Goal: Task Accomplishment & Management: Use online tool/utility

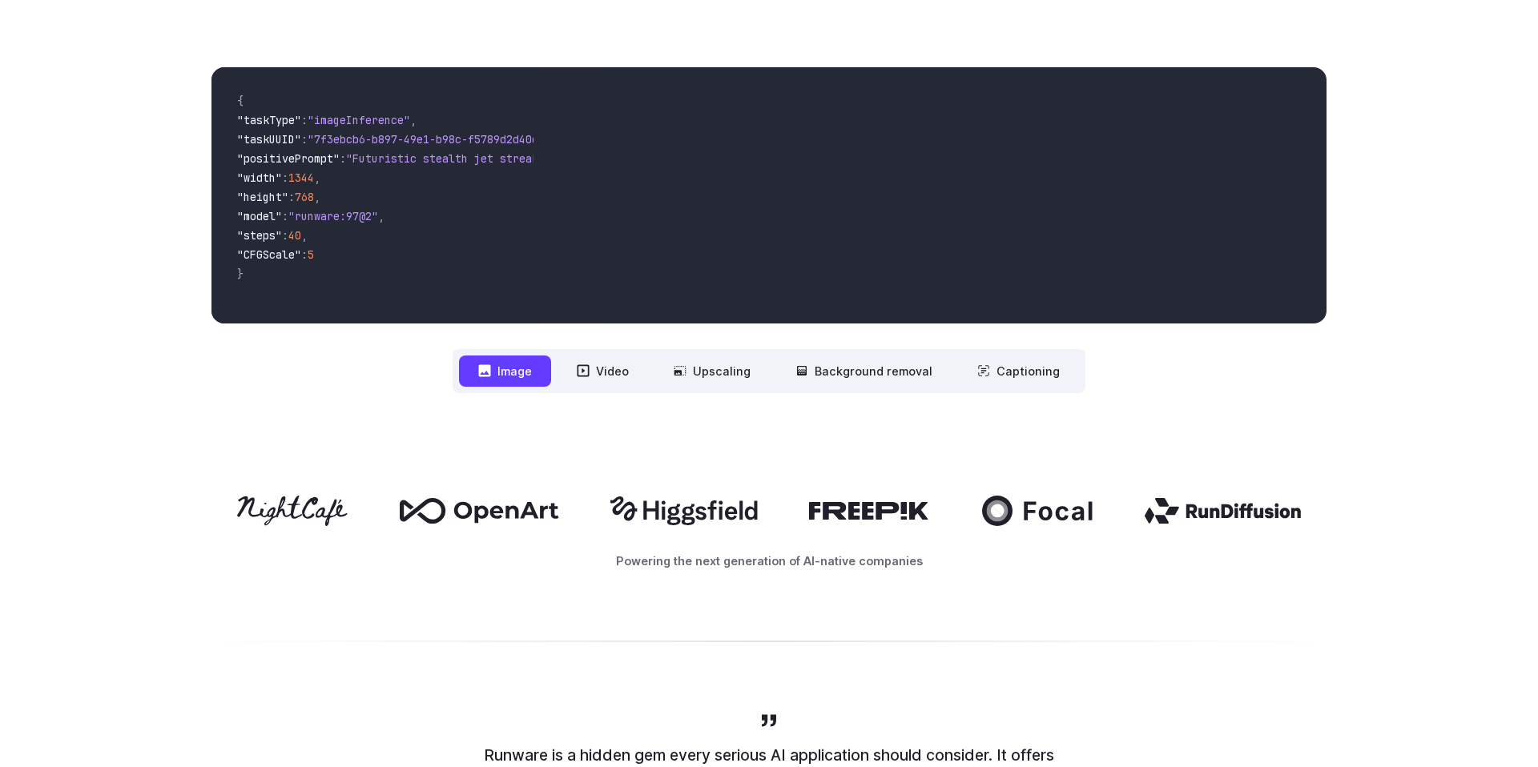
scroll to position [580, 0]
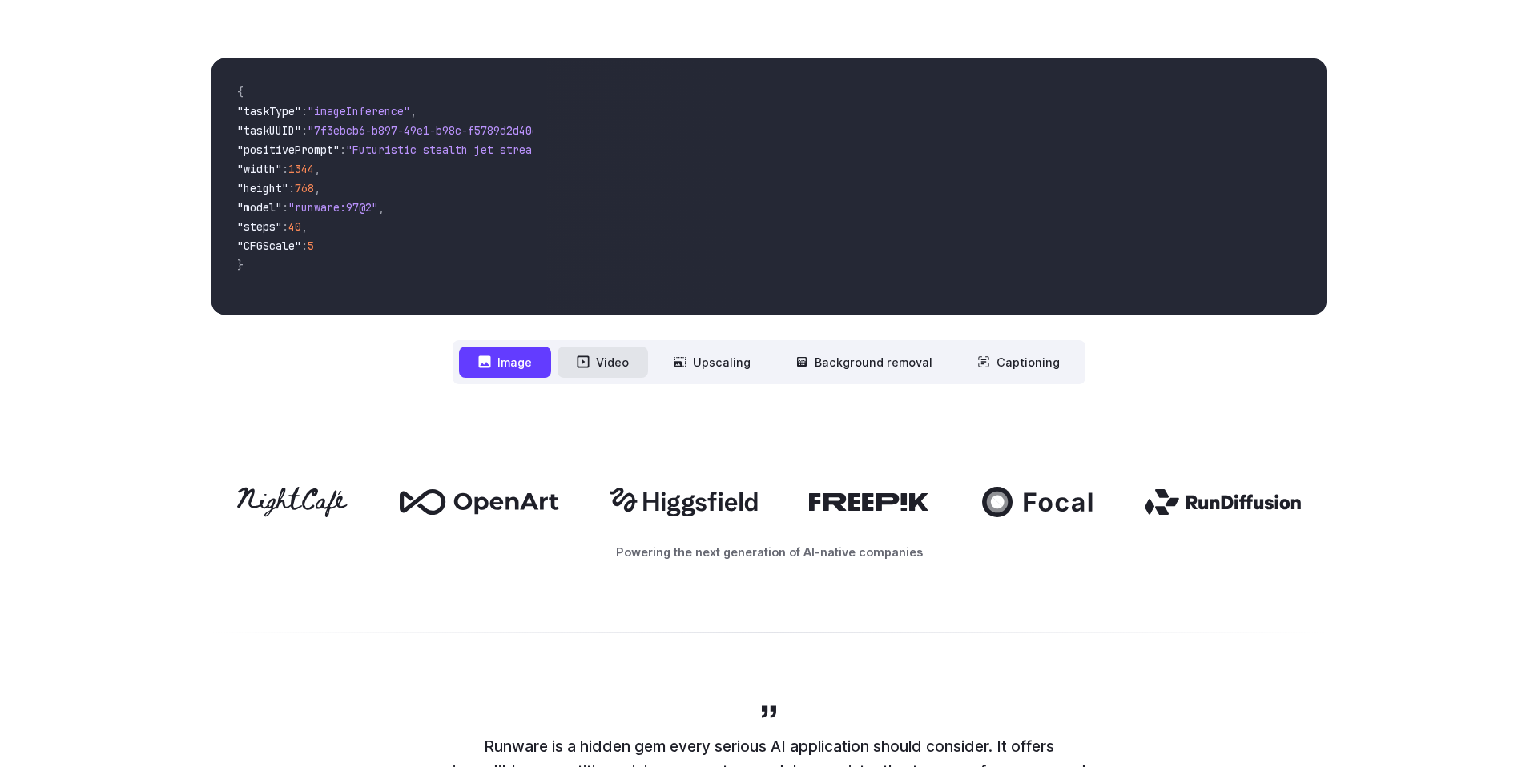
click at [607, 371] on button "Video" at bounding box center [602, 362] width 90 height 31
click at [517, 371] on button "Image" at bounding box center [505, 362] width 92 height 31
click at [608, 362] on button "Video" at bounding box center [602, 362] width 90 height 31
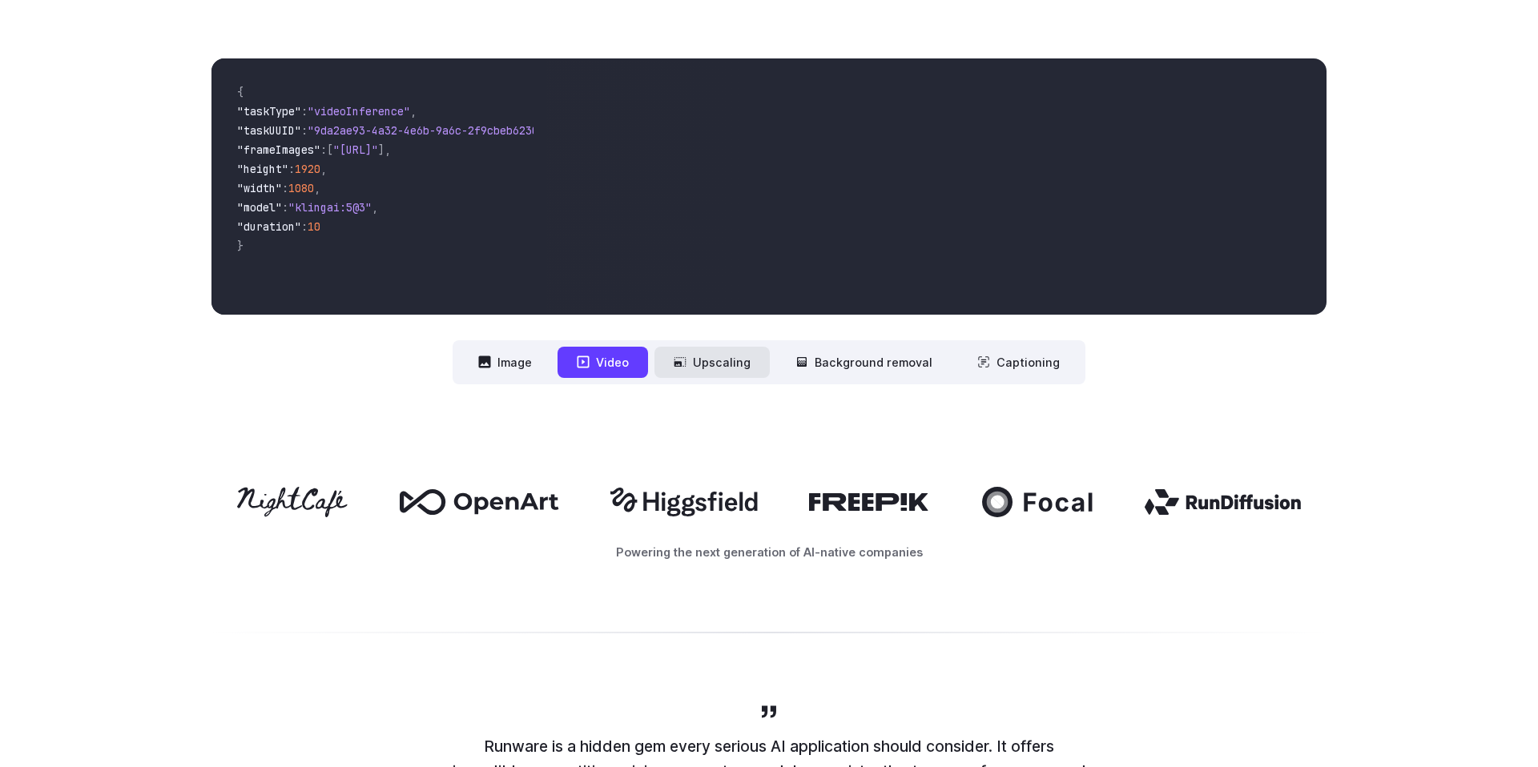
click at [732, 359] on button "Upscaling" at bounding box center [711, 362] width 115 height 31
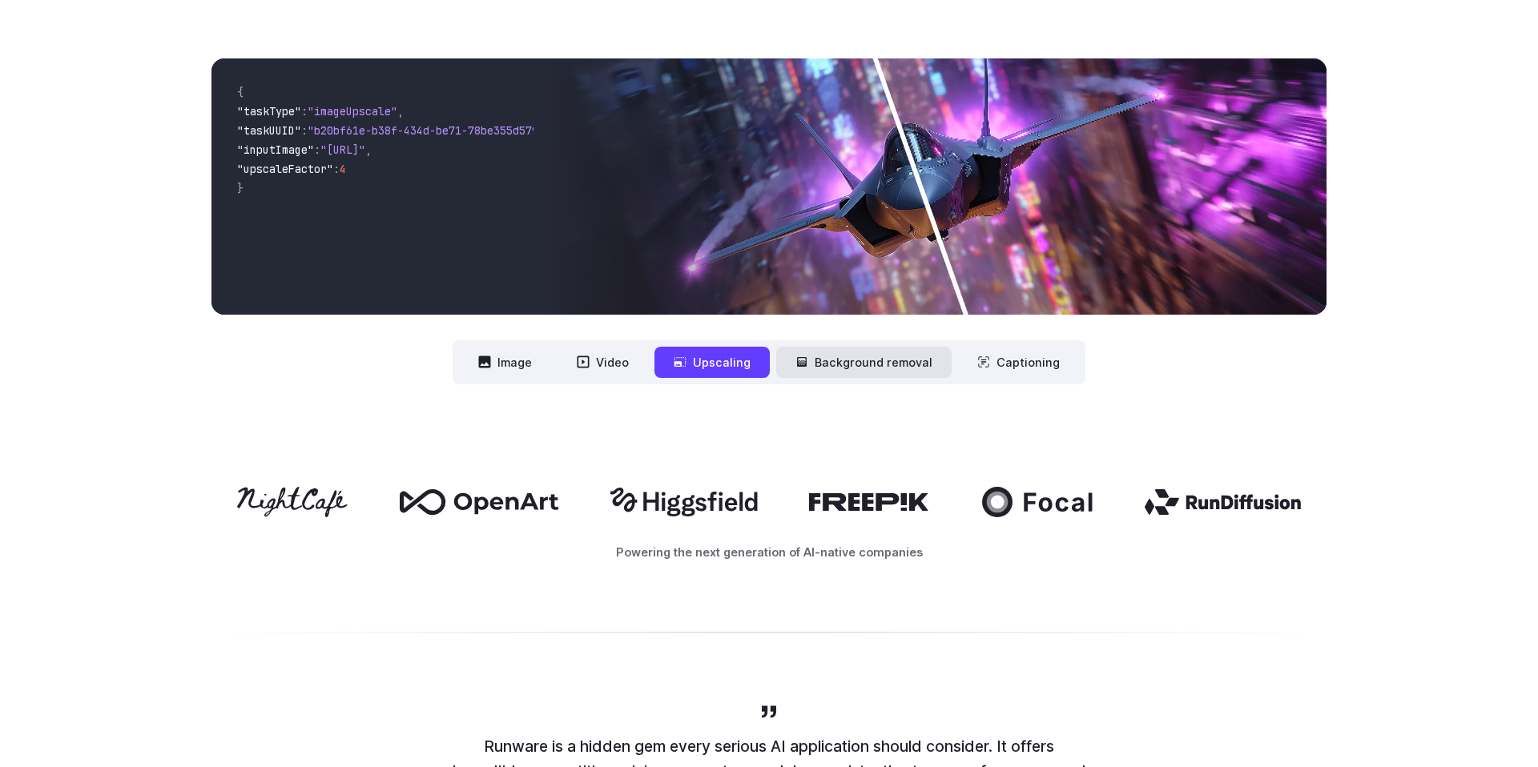
click at [826, 363] on button "Background removal" at bounding box center [863, 362] width 175 height 31
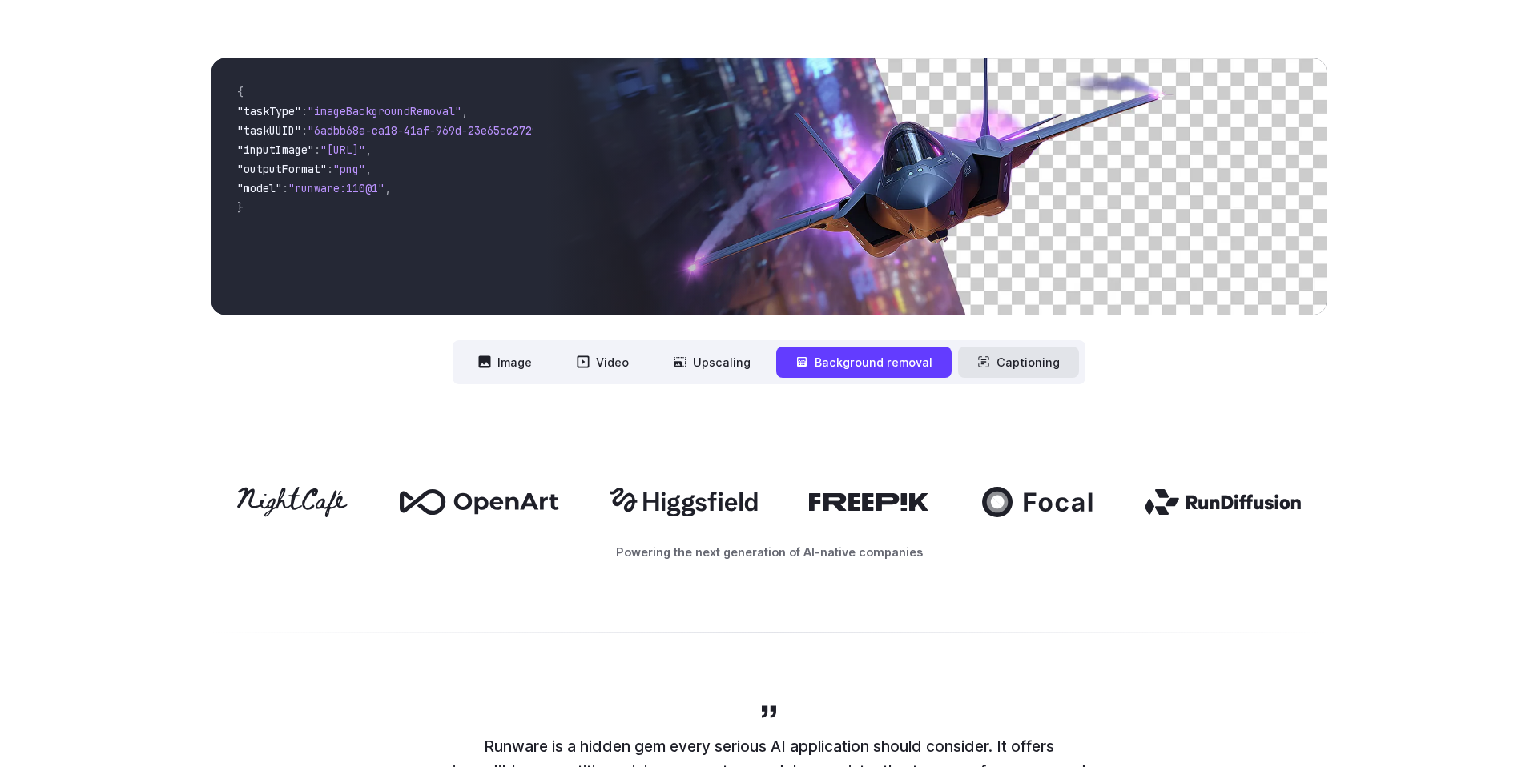
click at [1014, 359] on button "Captioning" at bounding box center [1018, 362] width 121 height 31
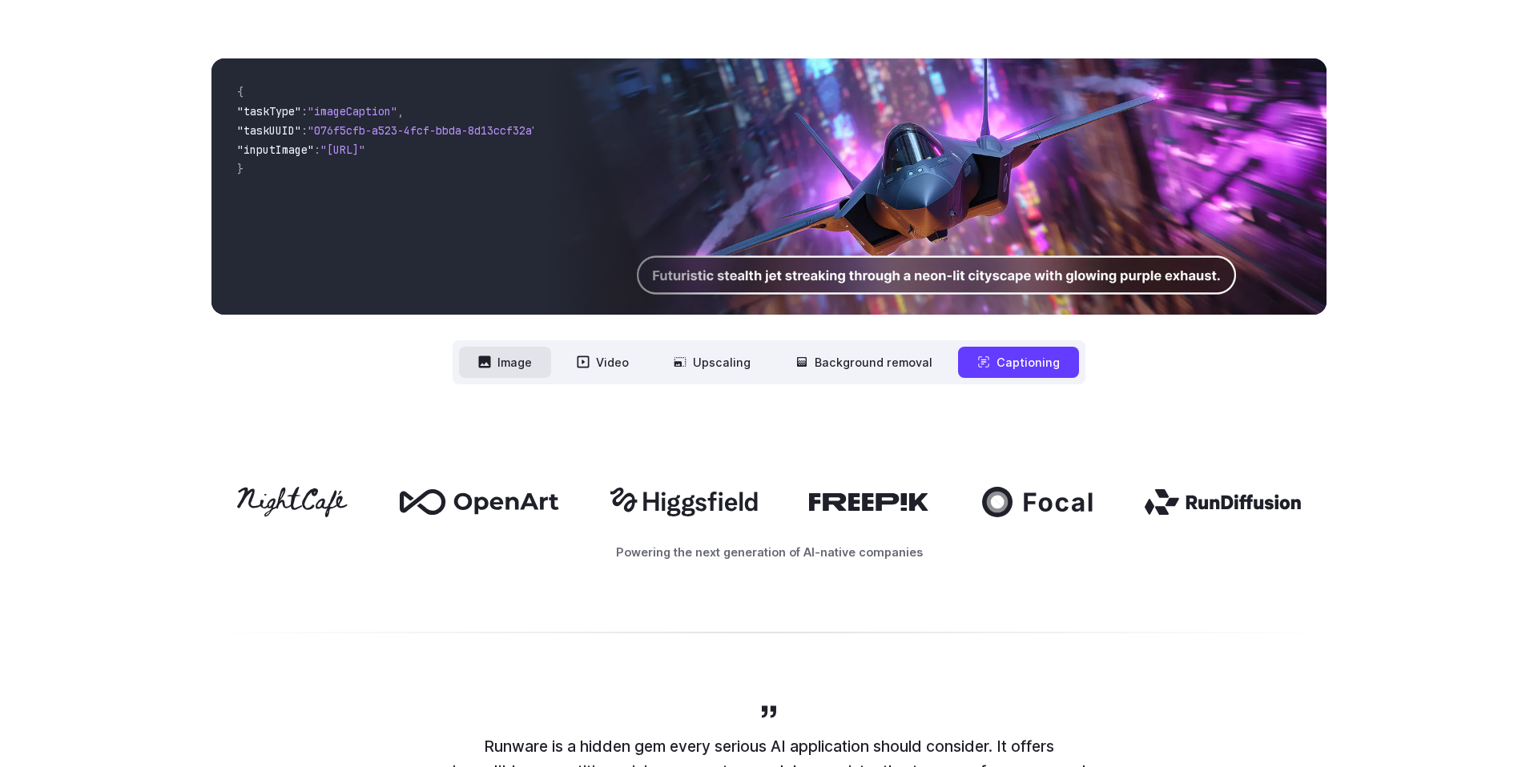
click at [529, 363] on button "Image" at bounding box center [505, 362] width 92 height 31
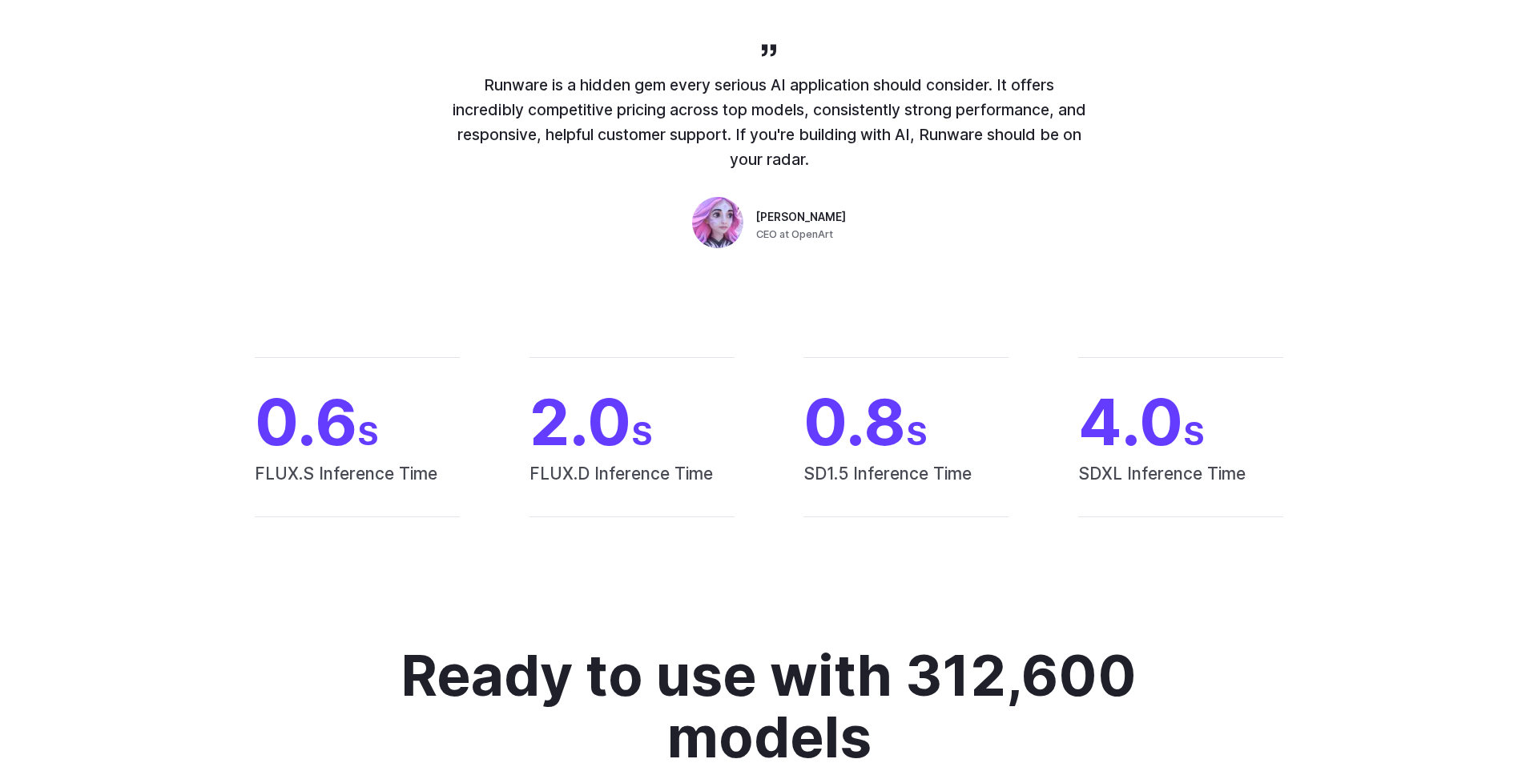
scroll to position [0, 0]
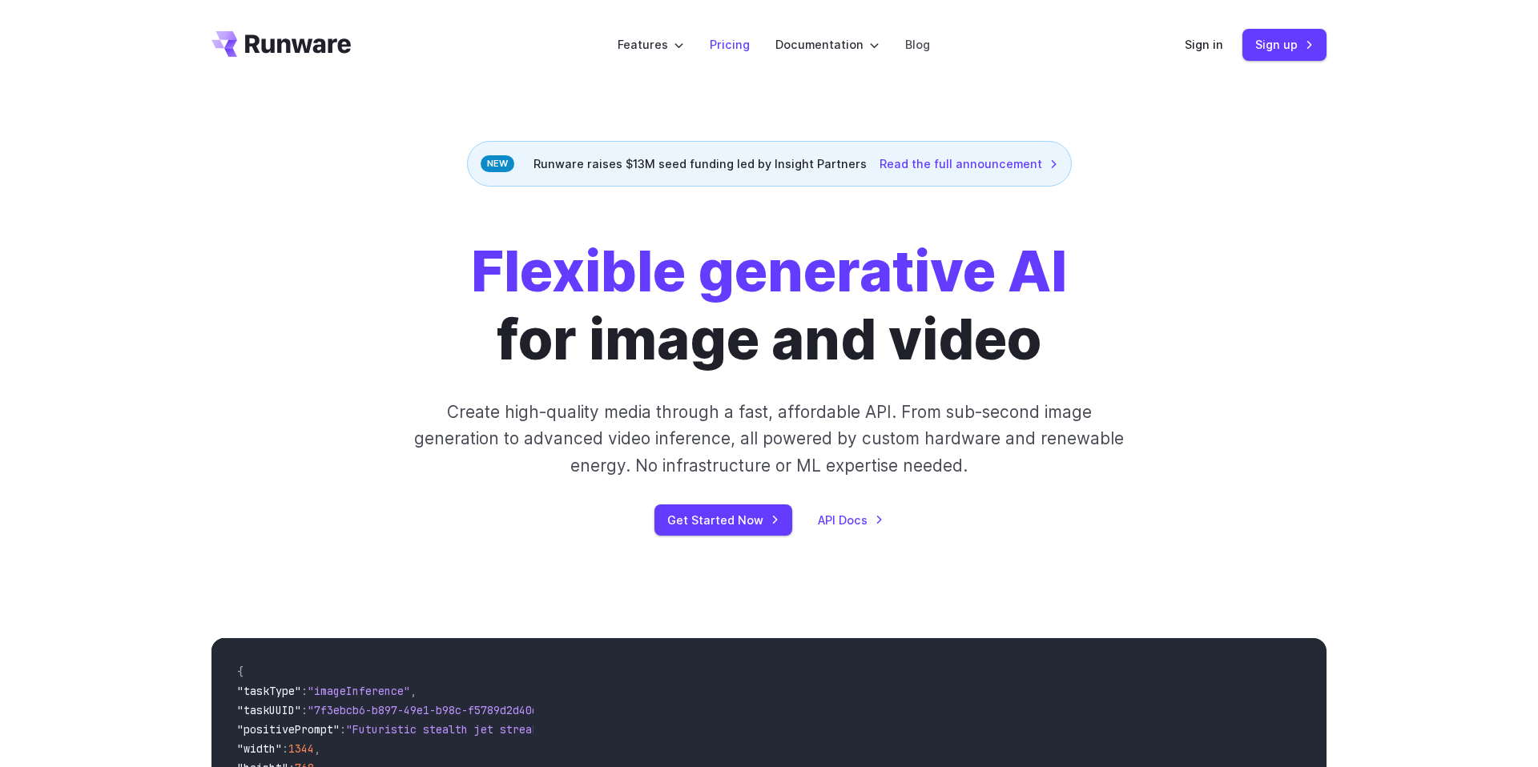
click at [731, 42] on link "Pricing" at bounding box center [730, 44] width 40 height 18
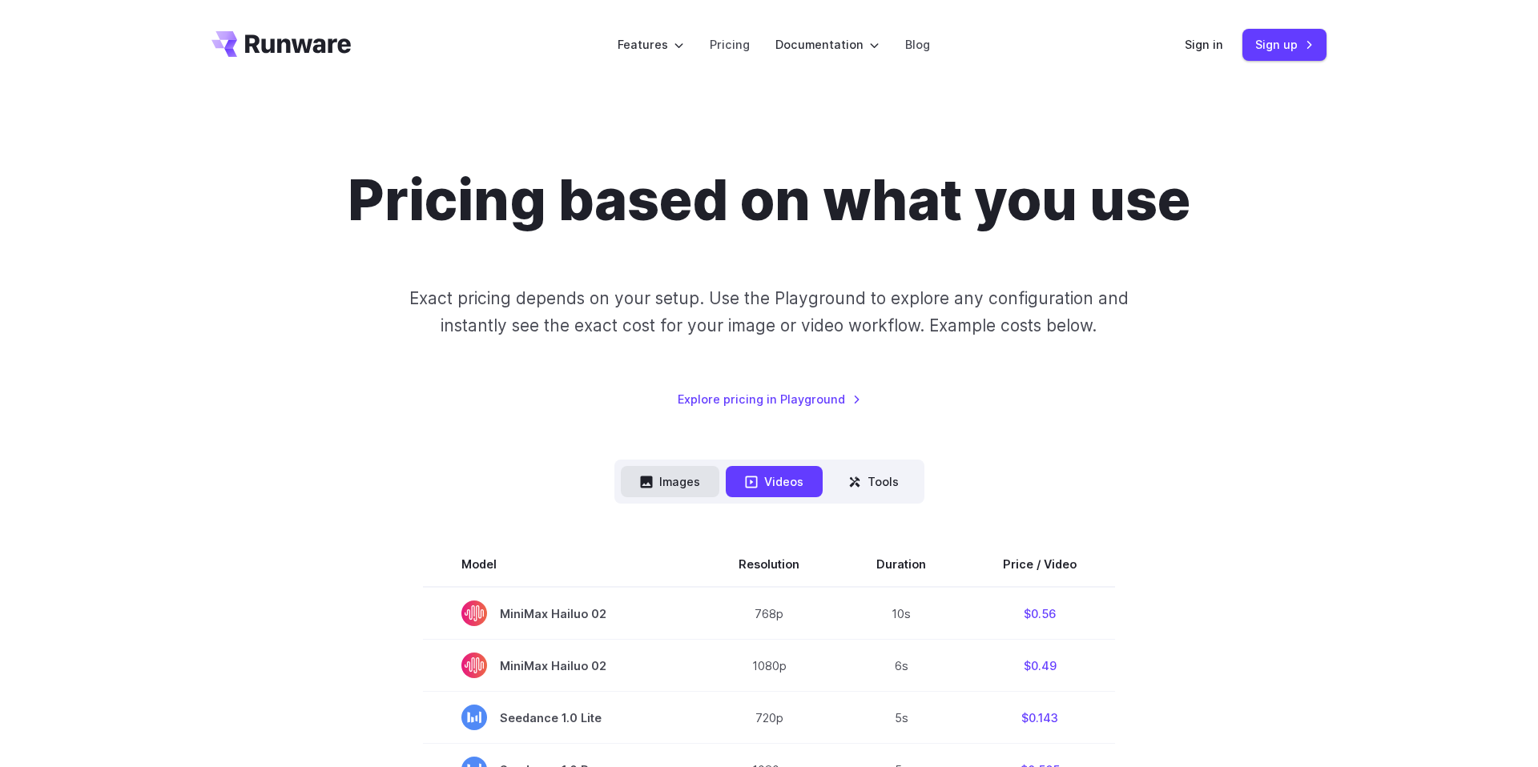
click at [684, 481] on button "Images" at bounding box center [670, 481] width 98 height 31
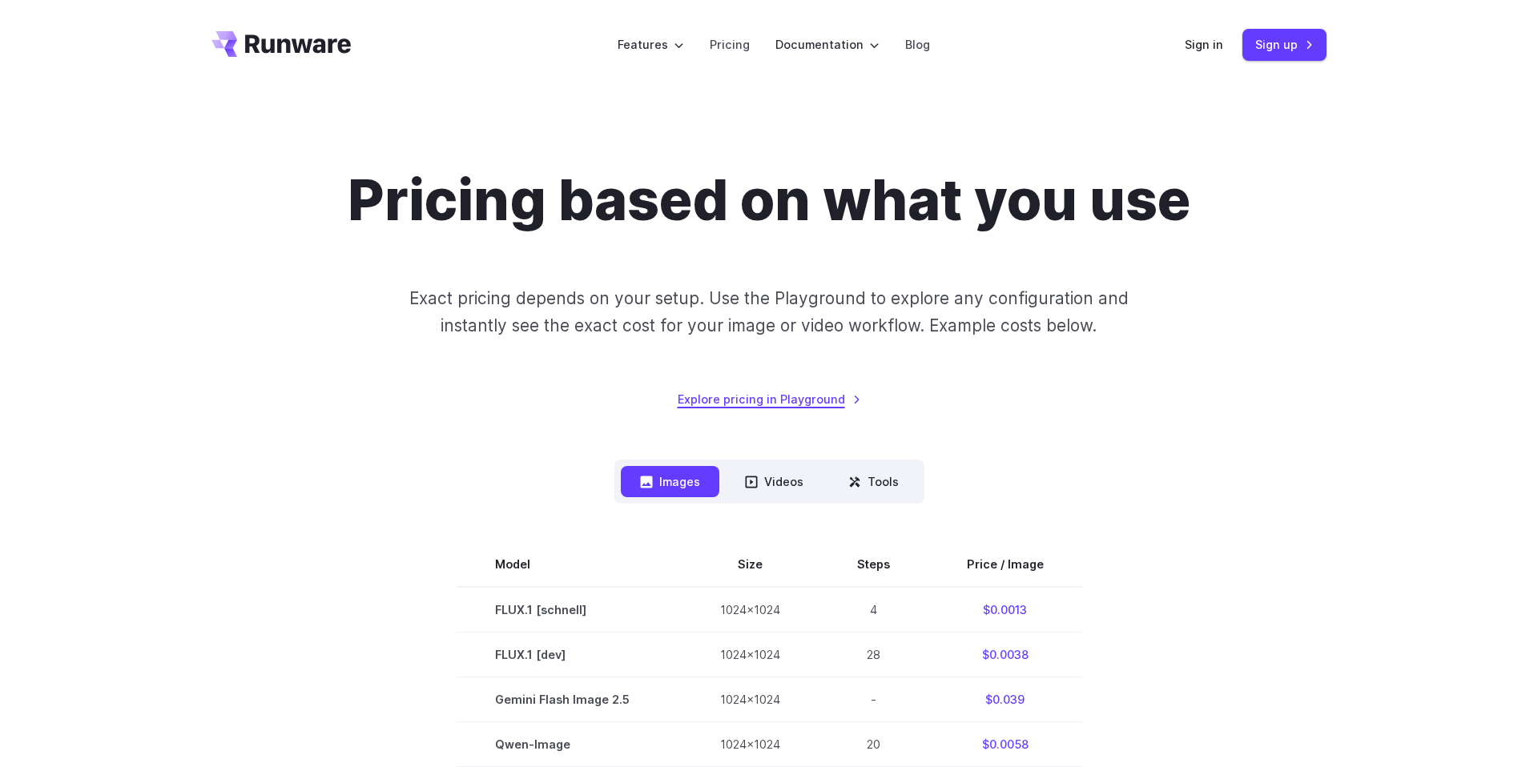
click at [821, 400] on link "Explore pricing in Playground" at bounding box center [768, 399] width 183 height 18
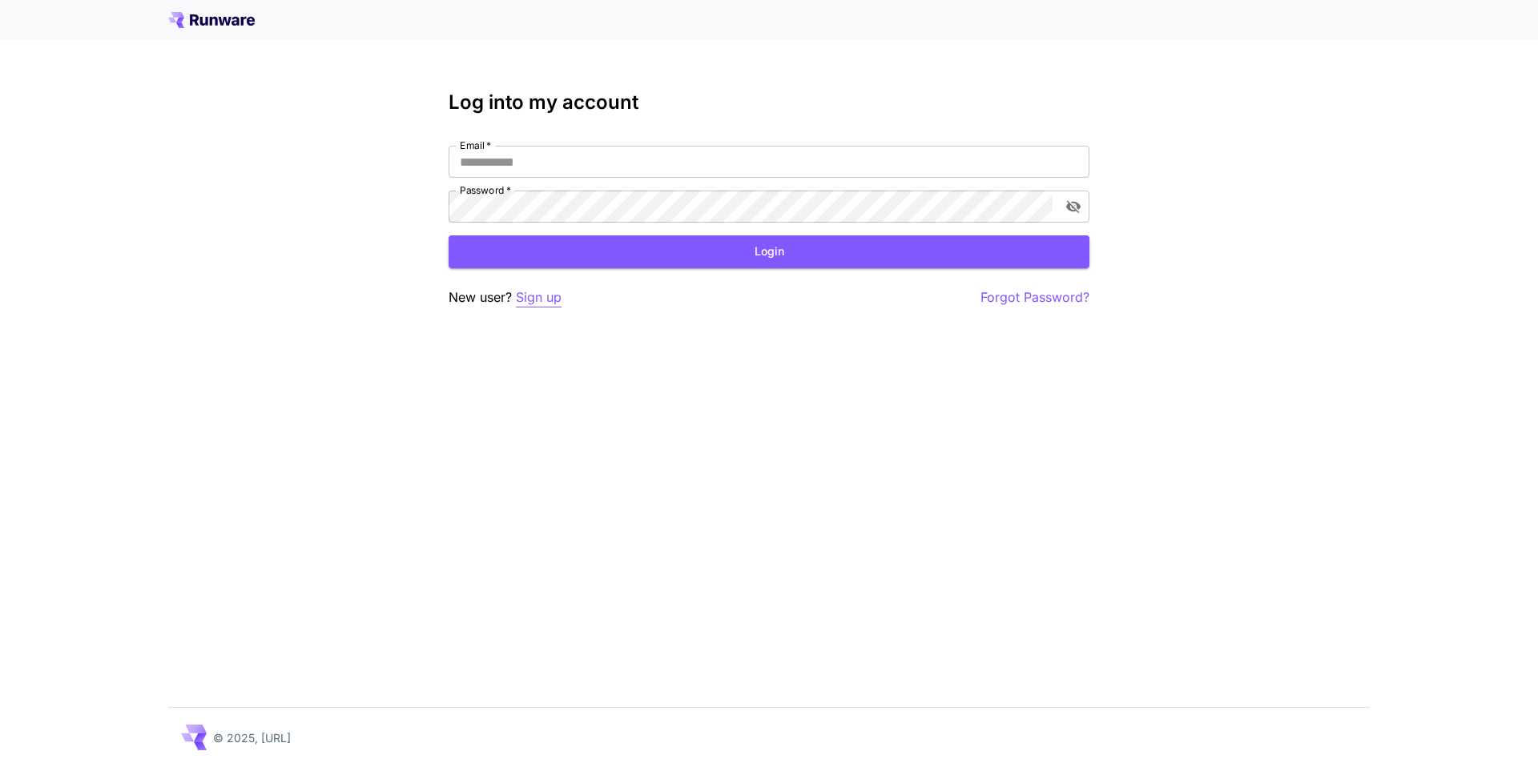
click at [539, 302] on p "Sign up" at bounding box center [539, 297] width 46 height 20
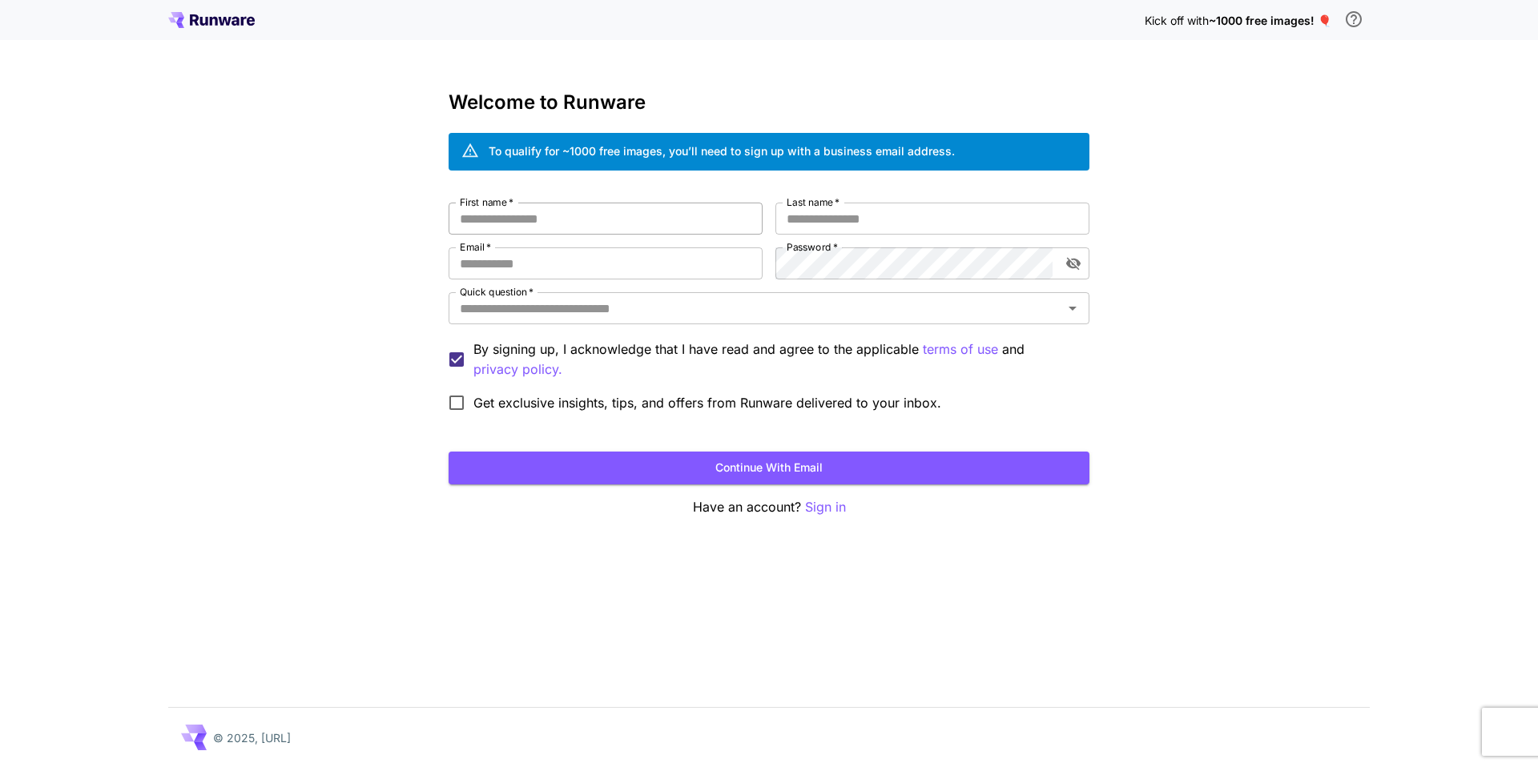
click at [605, 222] on input "First name   *" at bounding box center [605, 219] width 314 height 32
type input "**********"
type input "*****"
paste input "**********"
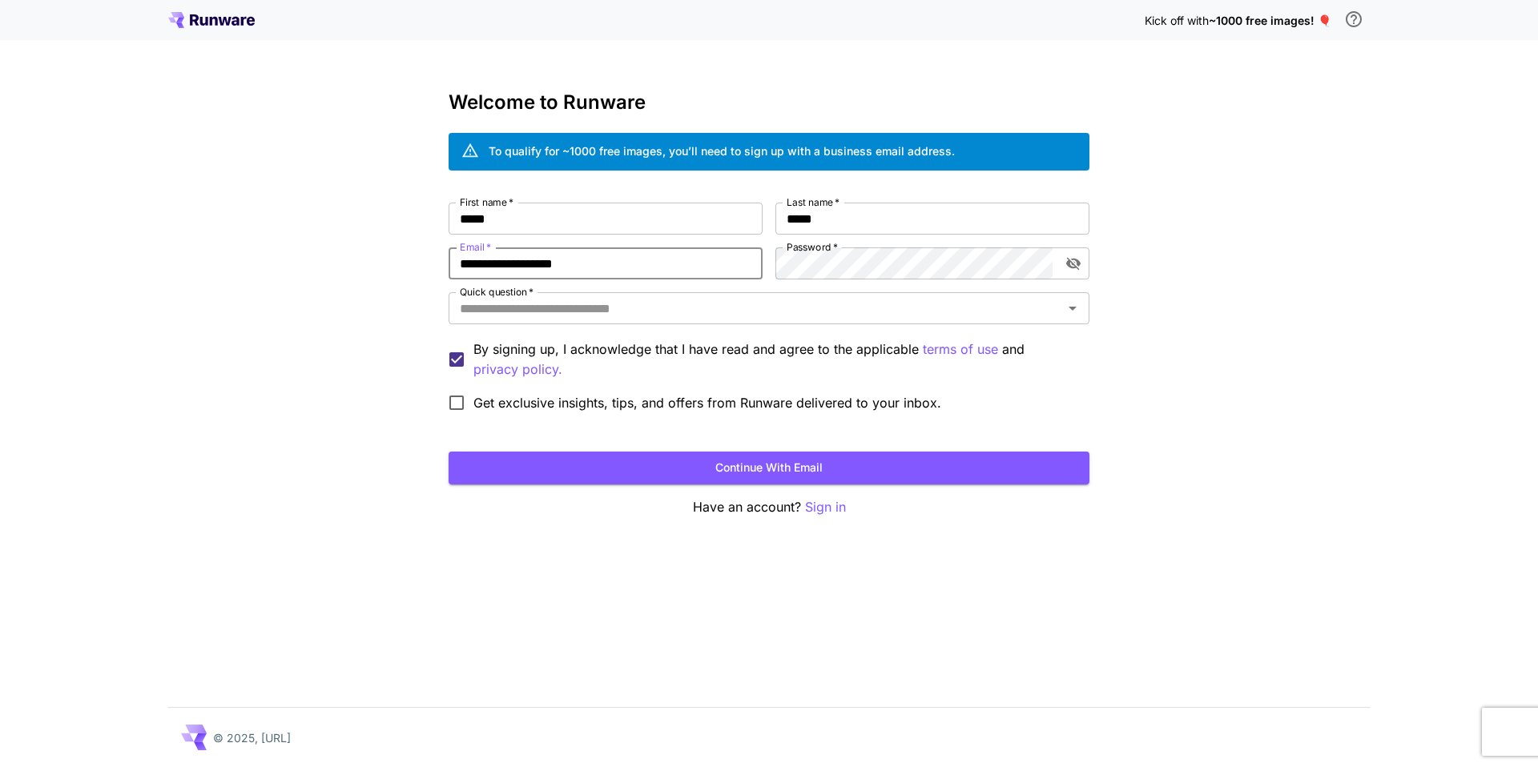
type input "**********"
click at [1052, 263] on div at bounding box center [1052, 263] width 0 height 0
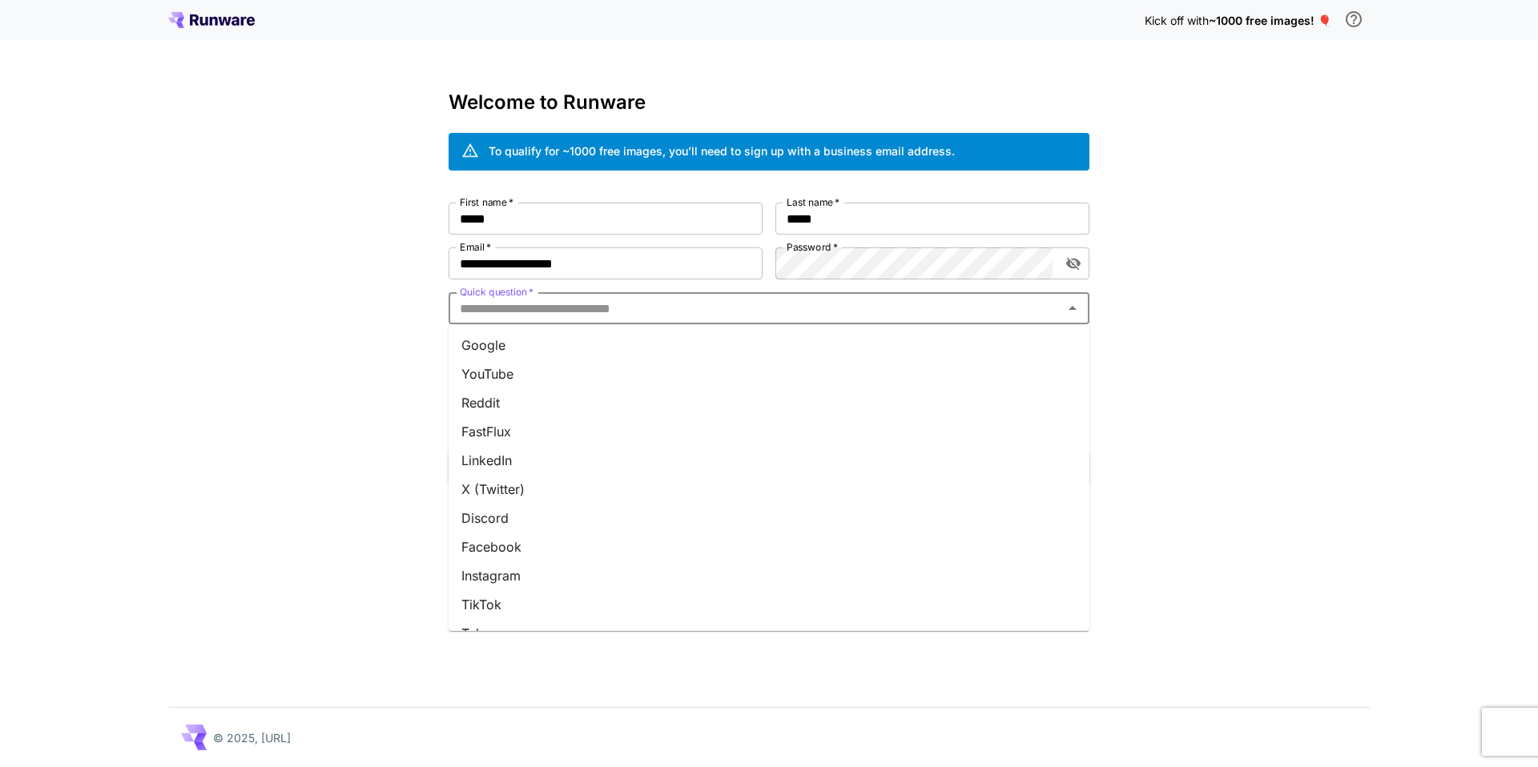
click at [831, 317] on input "Quick question   *" at bounding box center [755, 308] width 605 height 22
click at [738, 402] on li "Reddit" at bounding box center [768, 402] width 641 height 29
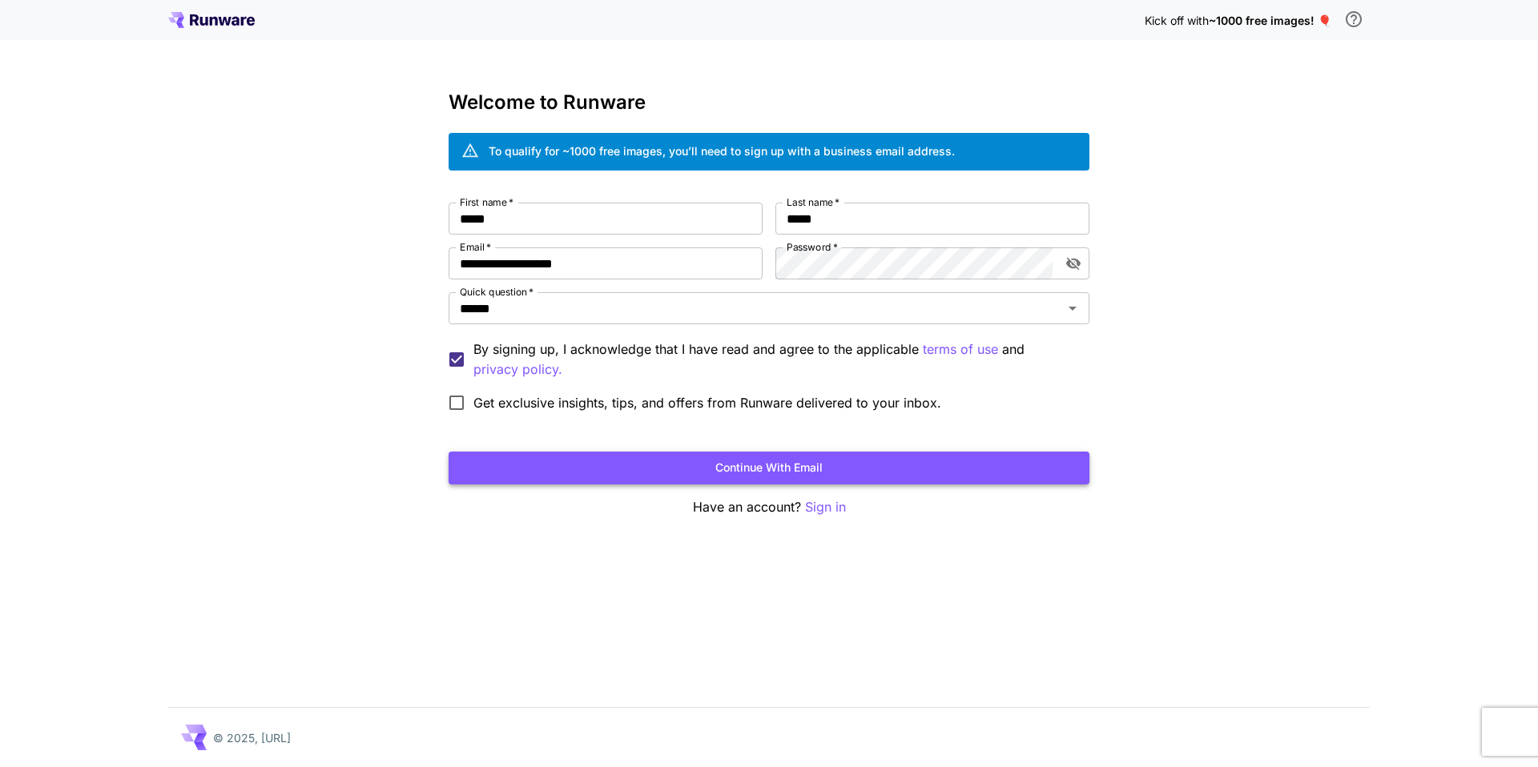
click at [600, 465] on button "Continue with email" at bounding box center [768, 468] width 641 height 33
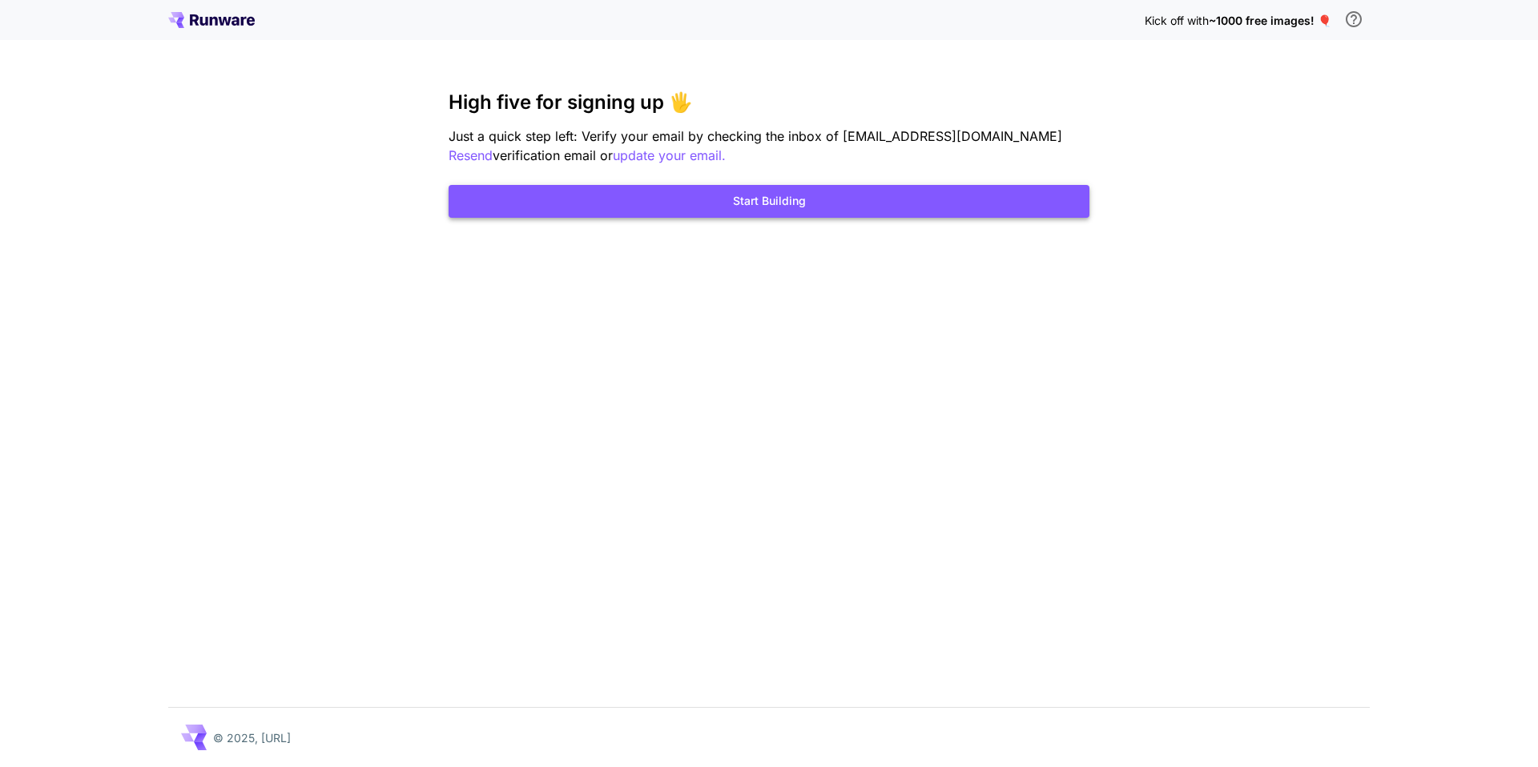
click at [830, 205] on button "Start Building" at bounding box center [768, 201] width 641 height 33
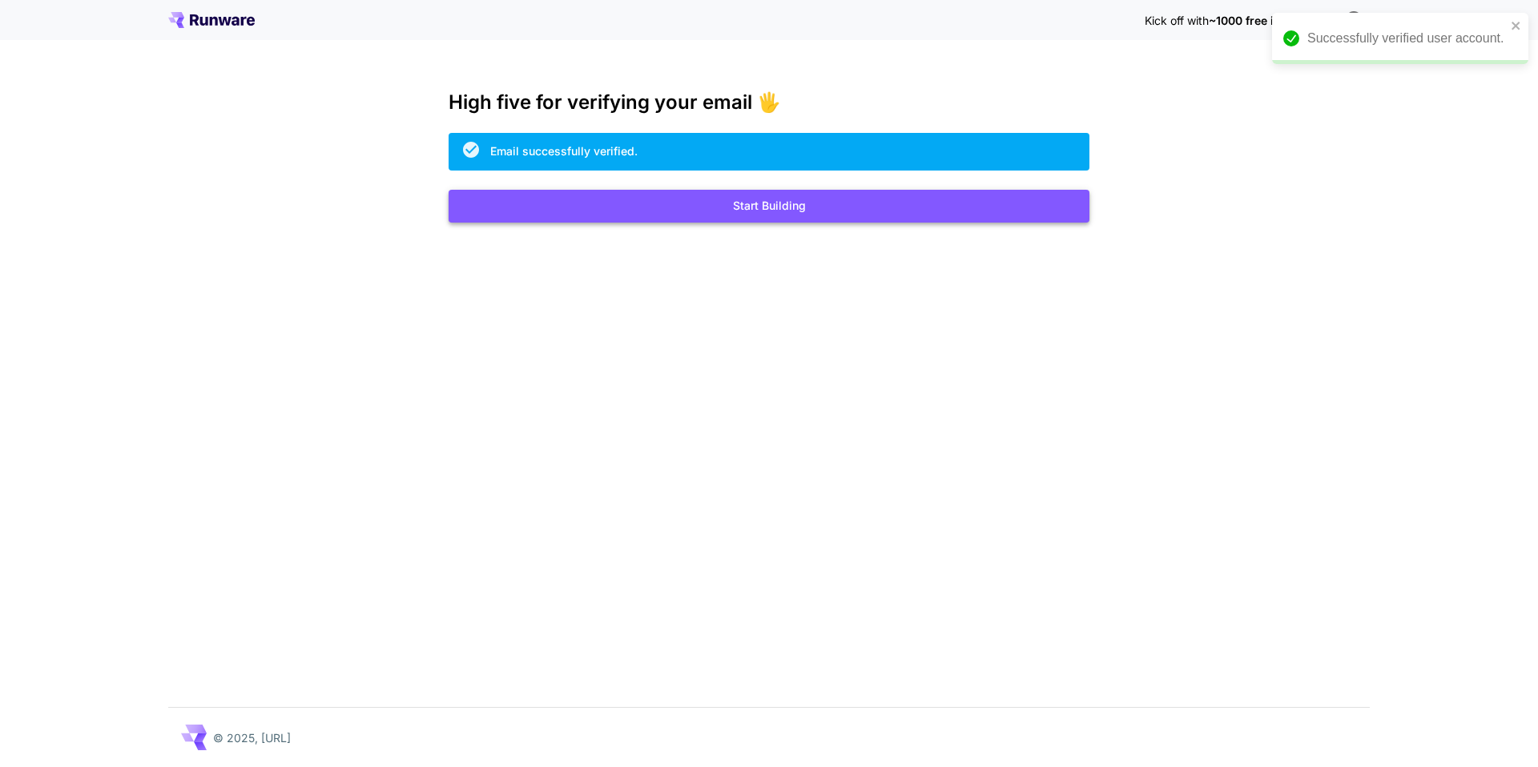
click at [791, 203] on button "Start Building" at bounding box center [768, 206] width 641 height 33
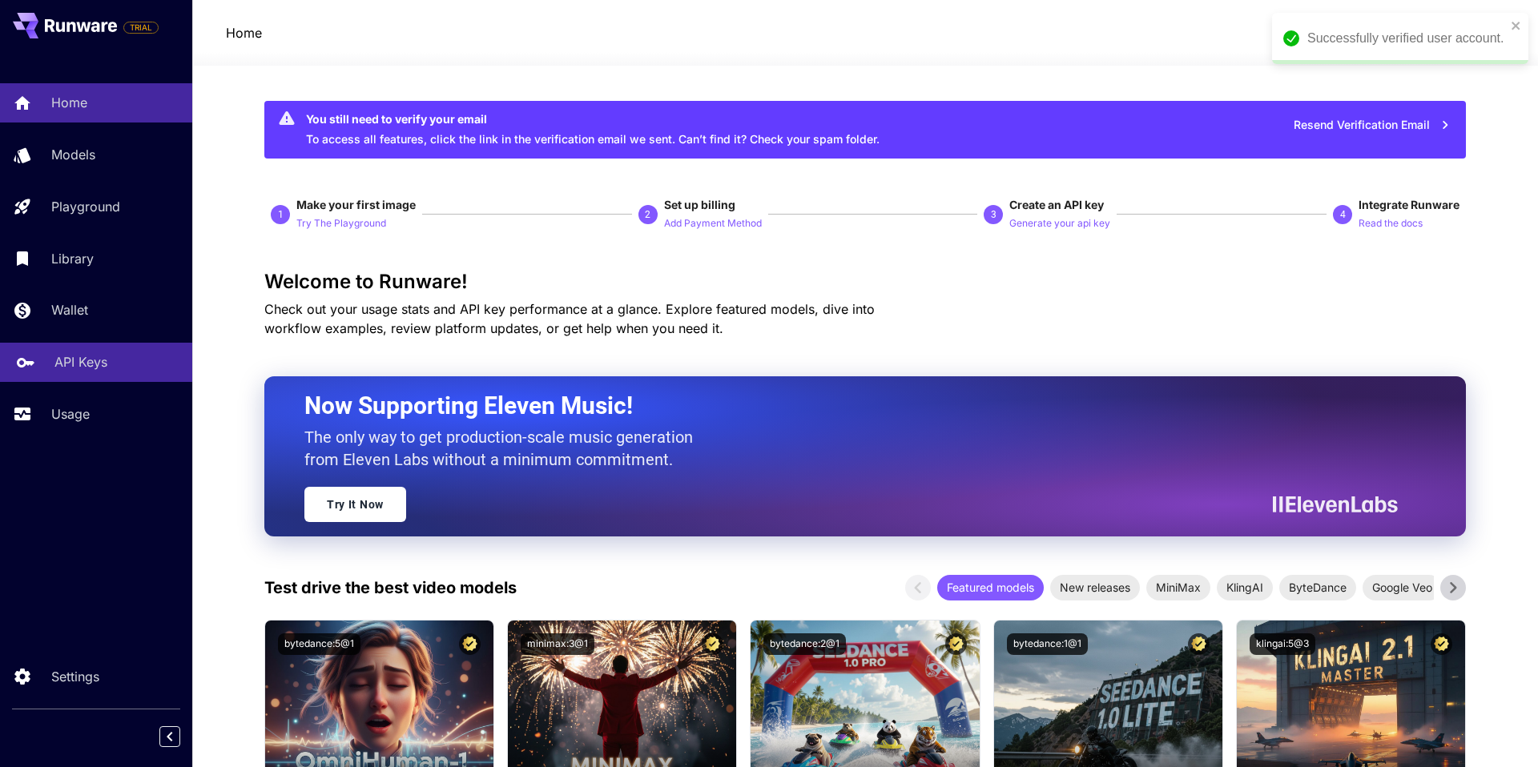
click at [107, 359] on div "API Keys" at bounding box center [116, 361] width 125 height 19
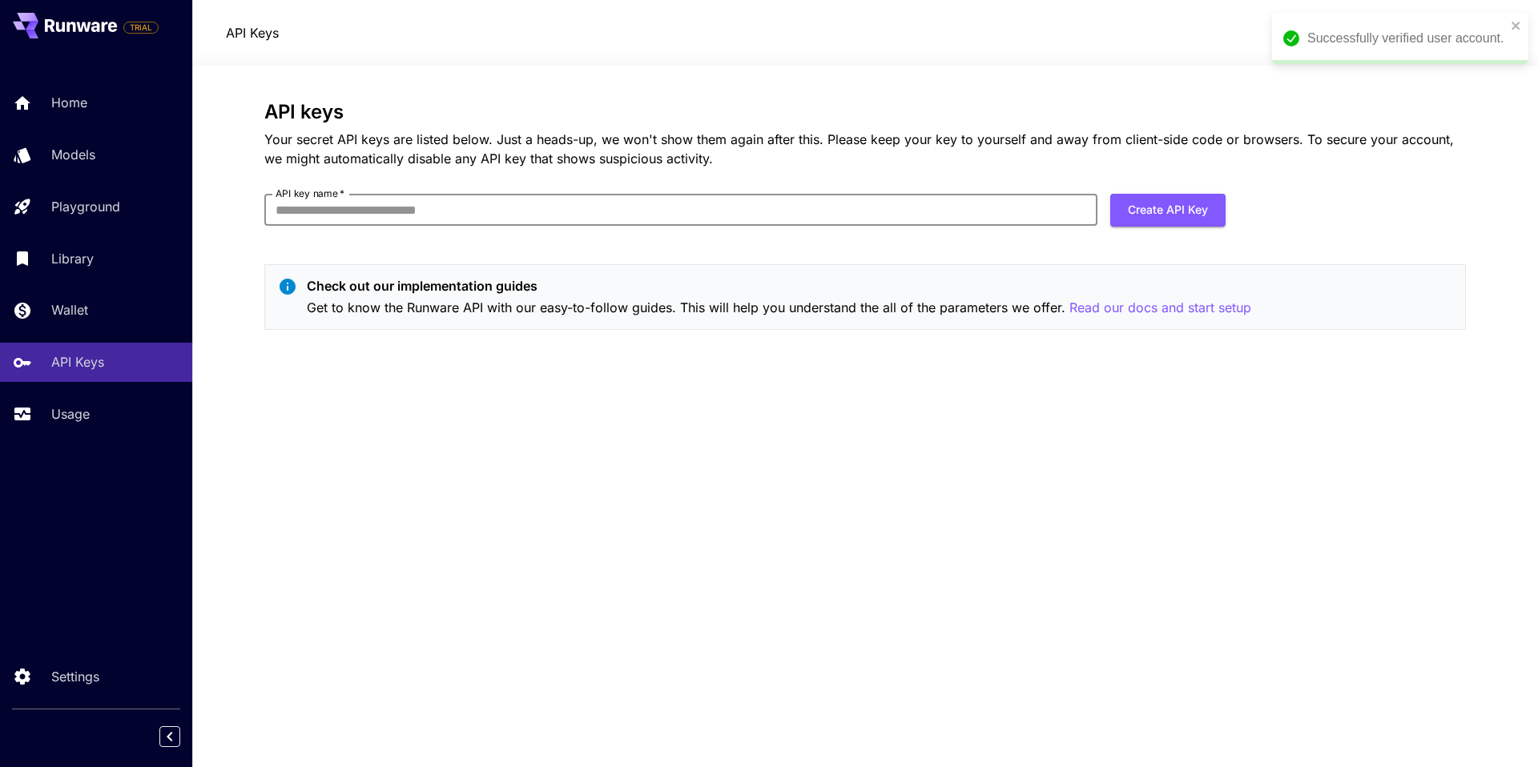
click at [668, 212] on input "API key name   *" at bounding box center [680, 210] width 833 height 32
type input "**********"
click at [1148, 205] on button "Create API Key" at bounding box center [1167, 210] width 115 height 33
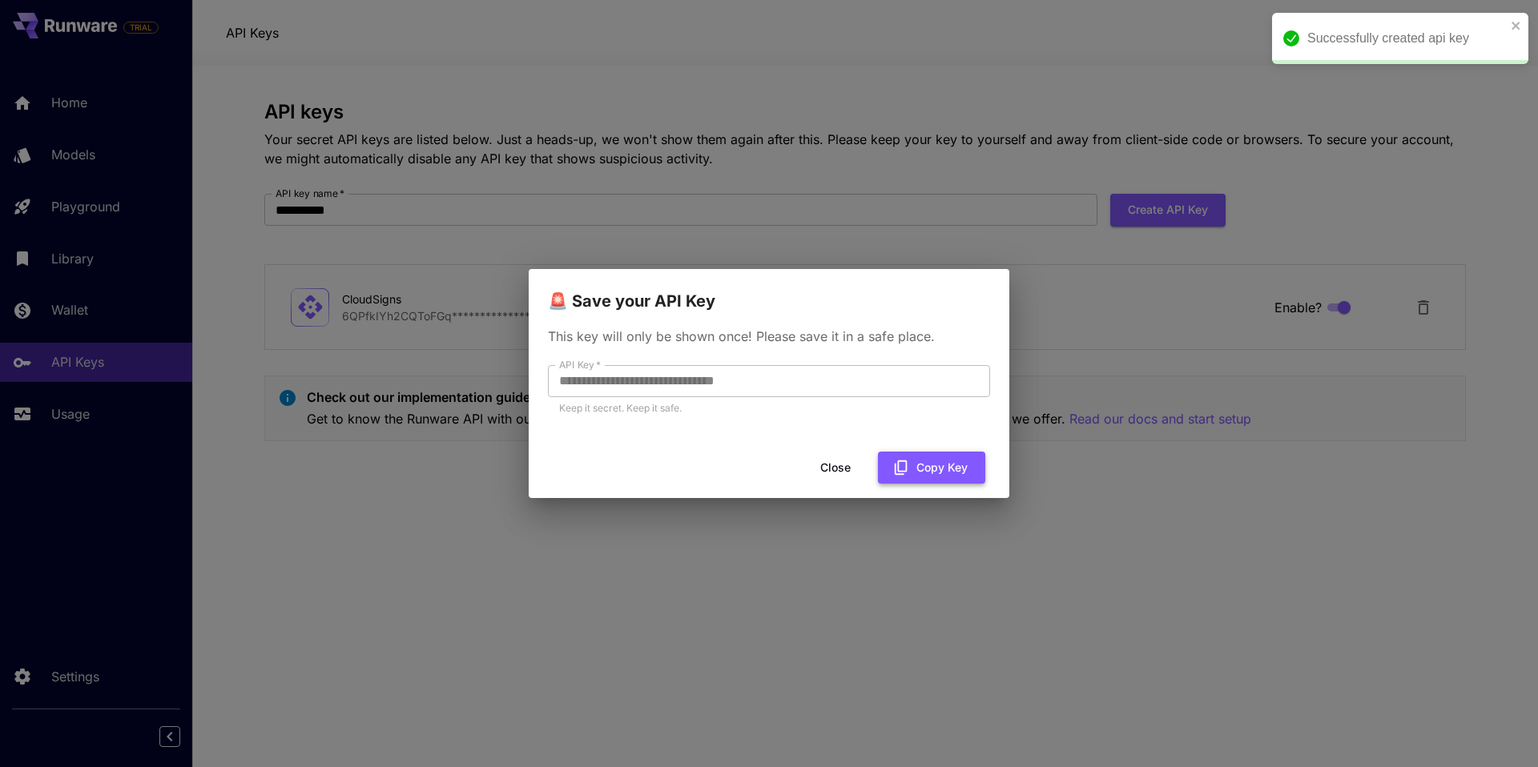
click at [918, 456] on button "Copy Key" at bounding box center [931, 468] width 107 height 33
click at [858, 472] on button "Close" at bounding box center [848, 468] width 72 height 33
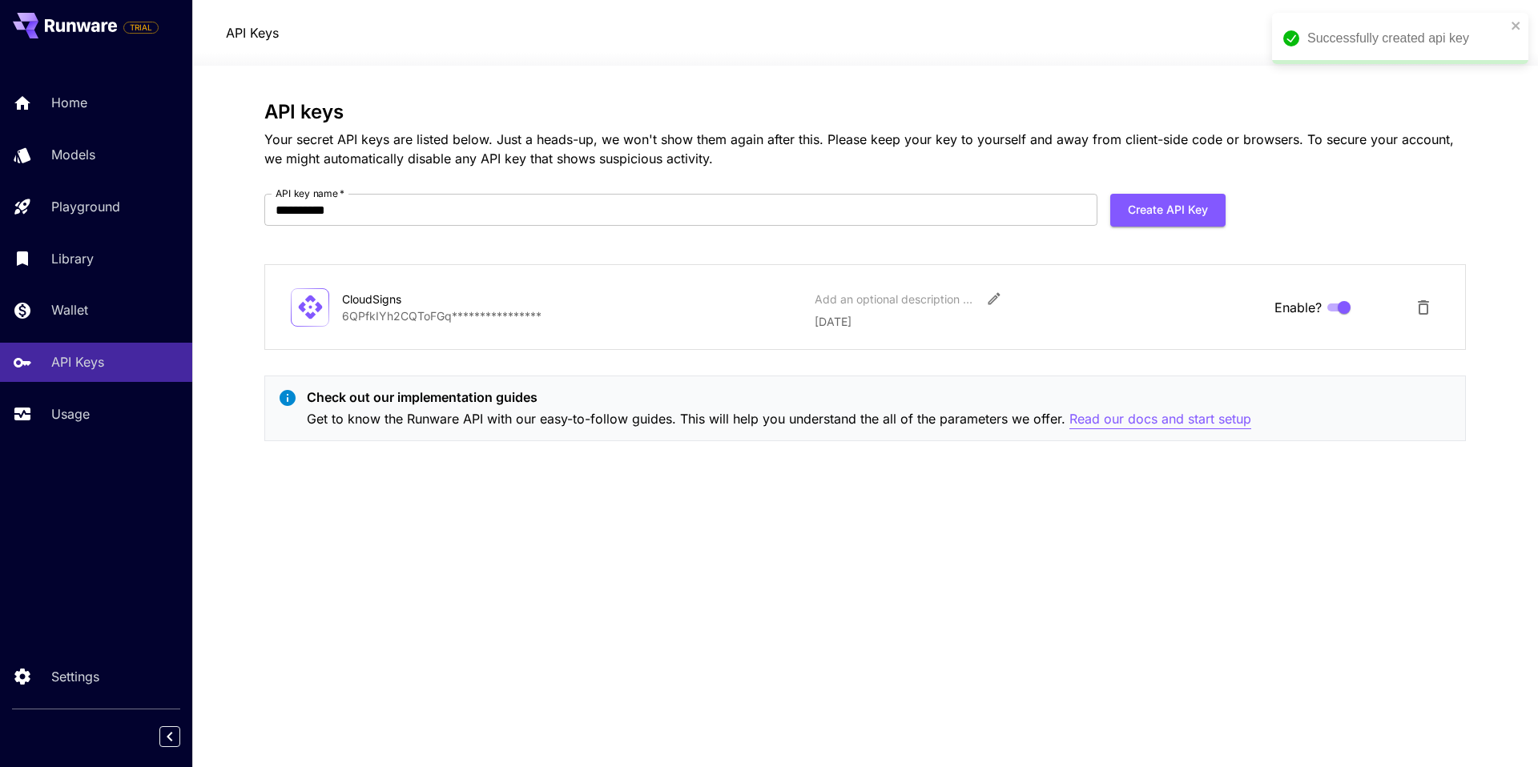
click at [1143, 413] on p "Read our docs and start setup" at bounding box center [1160, 419] width 182 height 20
